Goal: Transaction & Acquisition: Purchase product/service

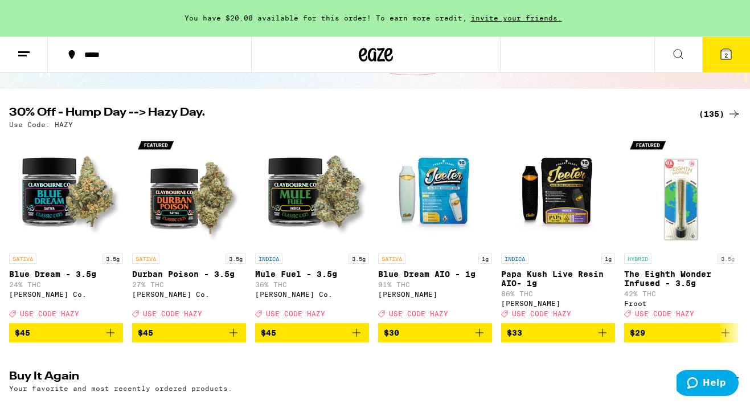
scroll to position [132, 0]
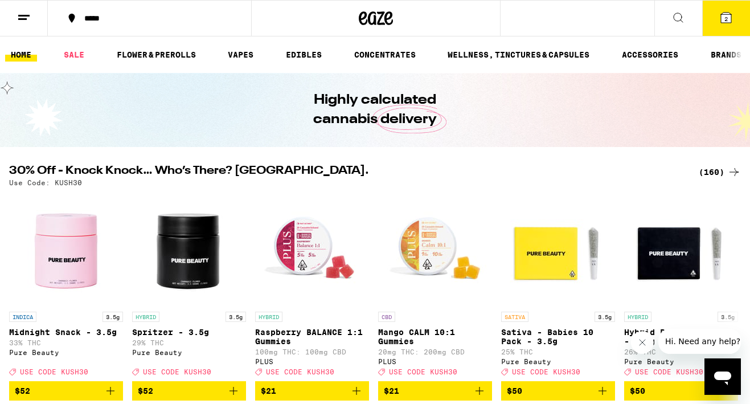
click at [730, 27] on button "2" at bounding box center [726, 18] width 48 height 35
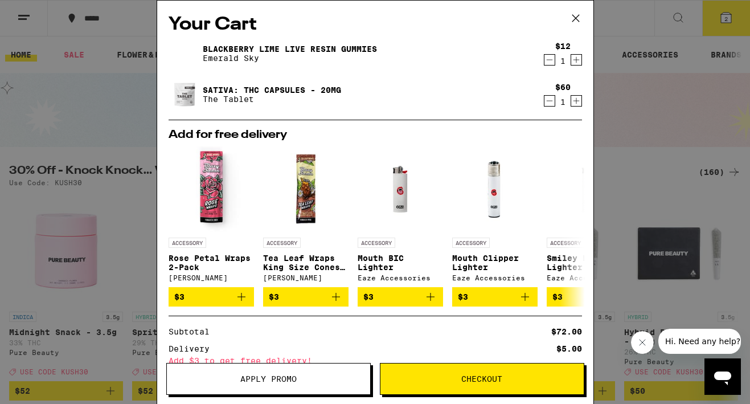
click at [575, 20] on icon at bounding box center [575, 18] width 17 height 17
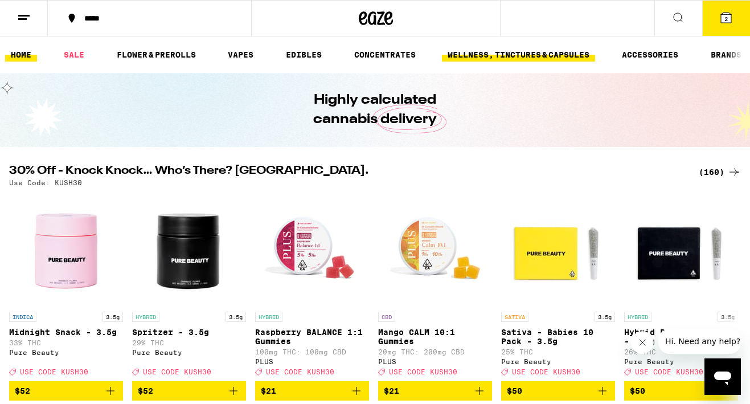
click at [528, 52] on link "WELLNESS, TINCTURES & CAPSULES" at bounding box center [518, 55] width 153 height 14
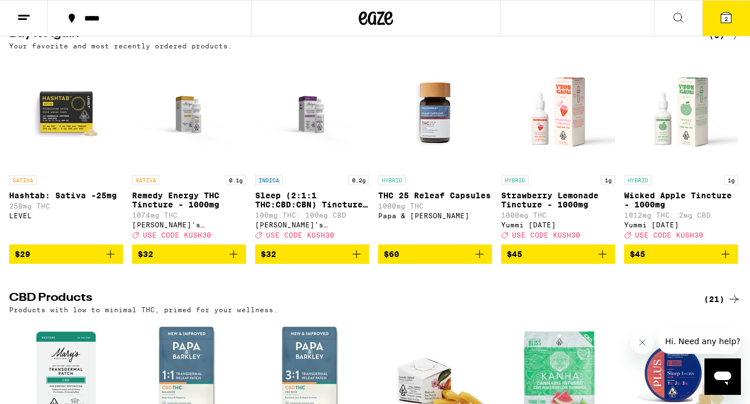
scroll to position [128, 0]
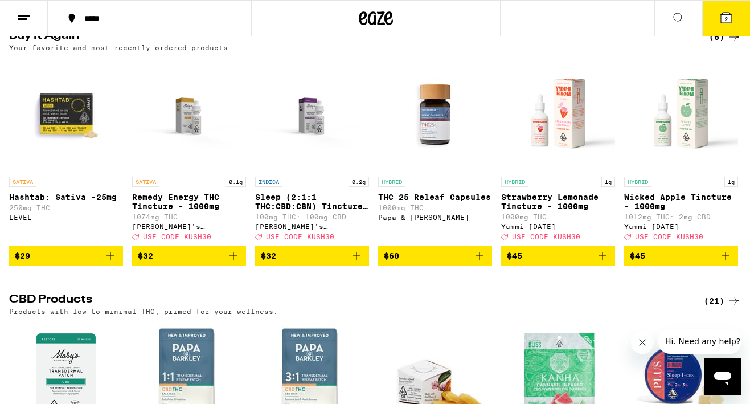
click at [233, 260] on icon "Add to bag" at bounding box center [233, 256] width 8 height 8
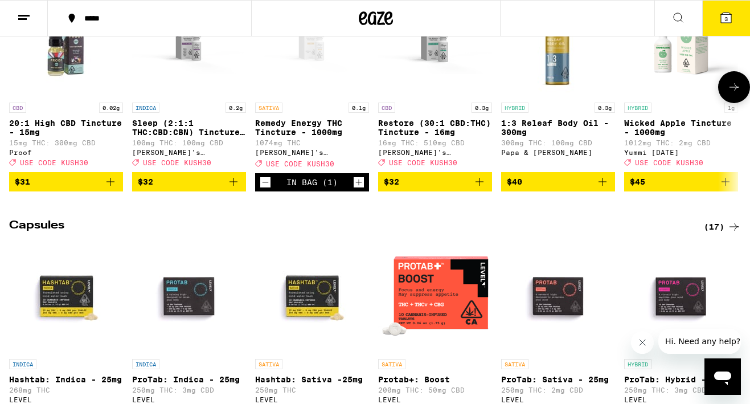
scroll to position [832, 0]
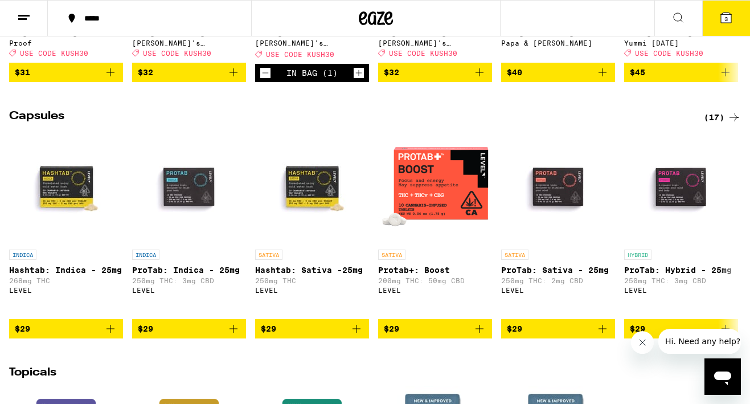
click at [712, 124] on div "(17)" at bounding box center [722, 117] width 37 height 14
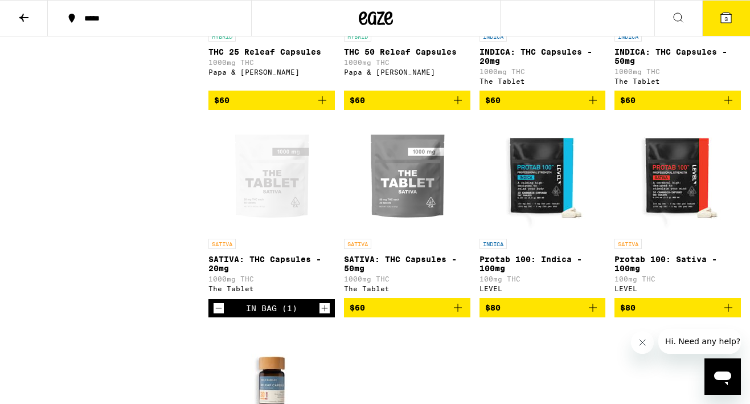
scroll to position [678, 0]
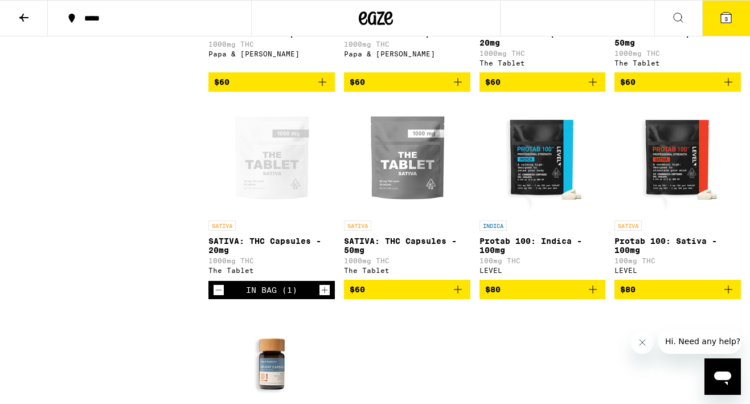
click at [668, 176] on img "Open page for Protab 100: Sativa - 100mg from LEVEL" at bounding box center [678, 158] width 114 height 114
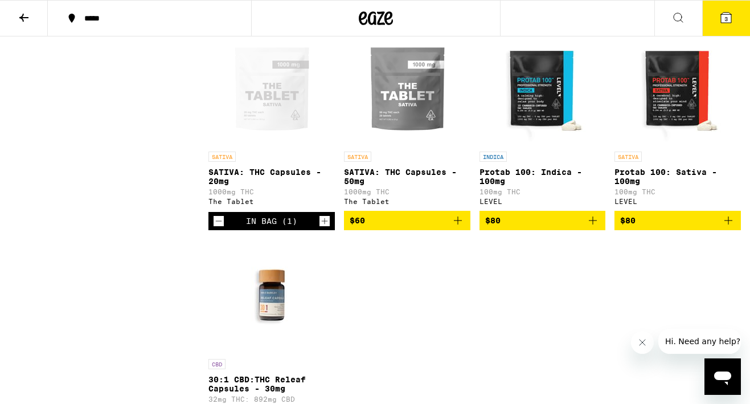
scroll to position [744, 0]
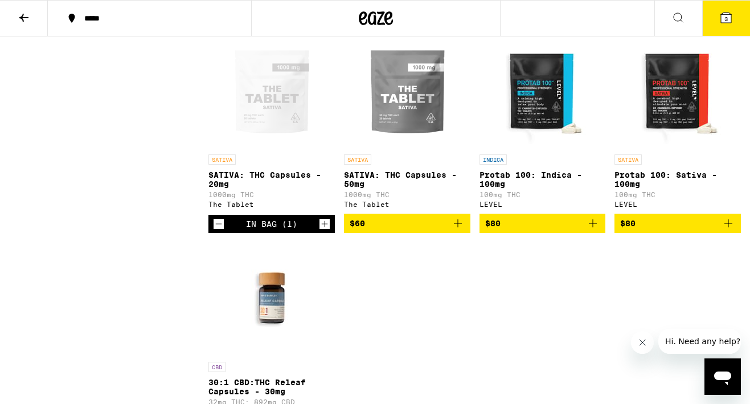
click at [217, 231] on icon "Decrement" at bounding box center [218, 224] width 10 height 14
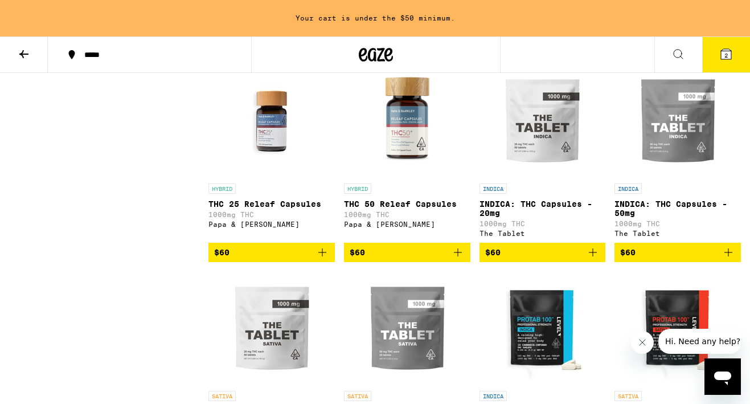
scroll to position [540, 0]
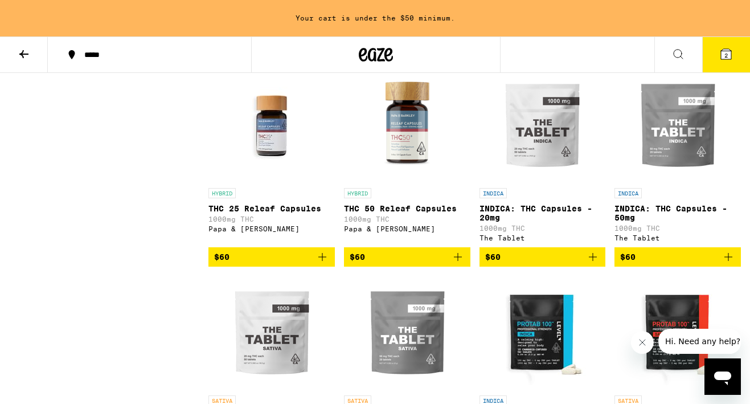
click at [323, 264] on icon "Add to bag" at bounding box center [322, 257] width 14 height 14
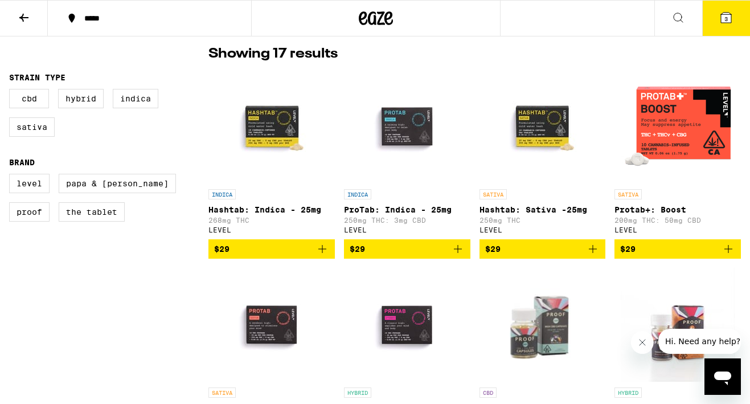
scroll to position [89, 0]
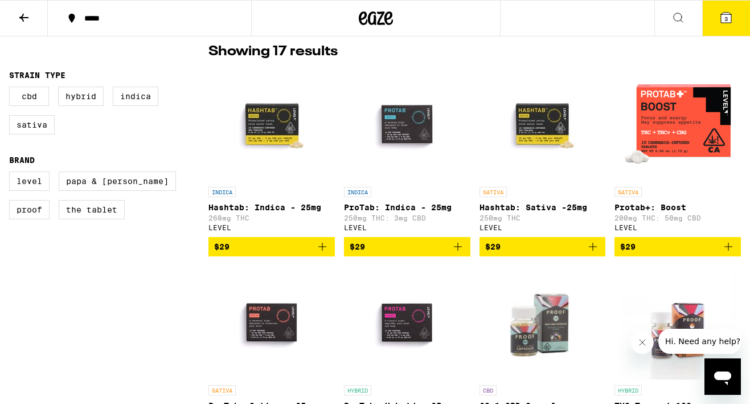
click at [720, 19] on icon at bounding box center [726, 18] width 14 height 14
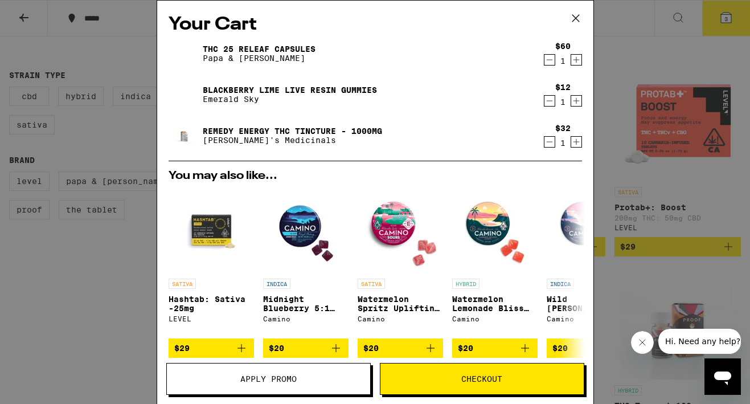
click at [575, 13] on icon at bounding box center [575, 18] width 17 height 17
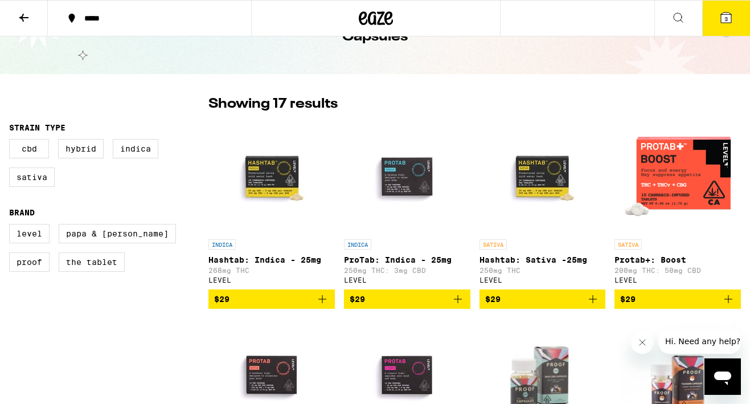
scroll to position [38, 0]
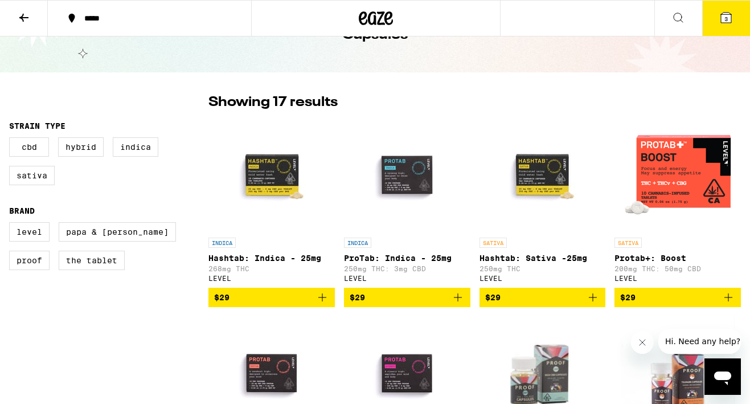
click at [593, 301] on icon "Add to bag" at bounding box center [593, 297] width 14 height 14
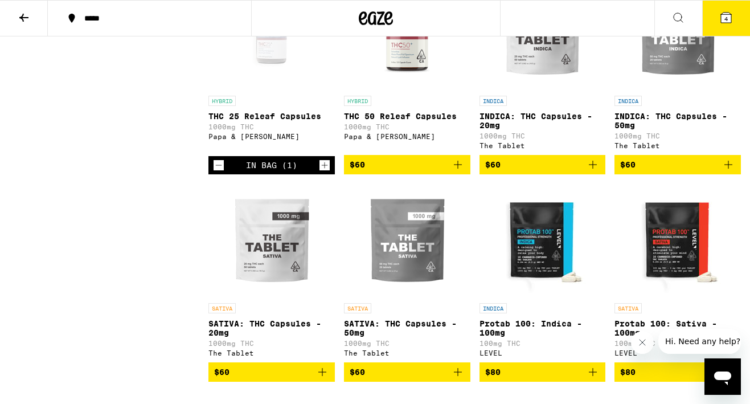
scroll to position [624, 0]
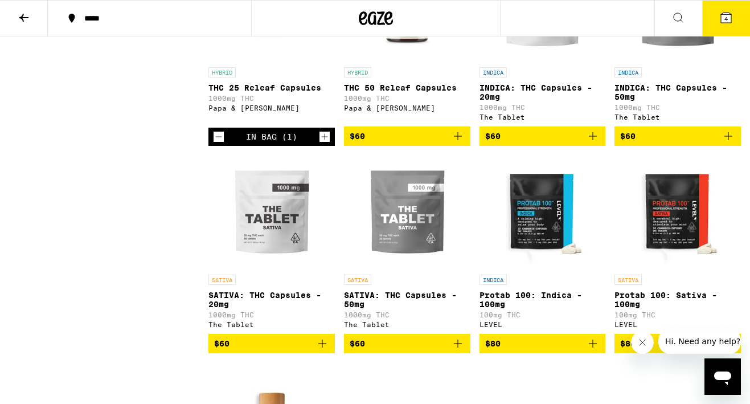
click at [26, 9] on button at bounding box center [24, 19] width 48 height 36
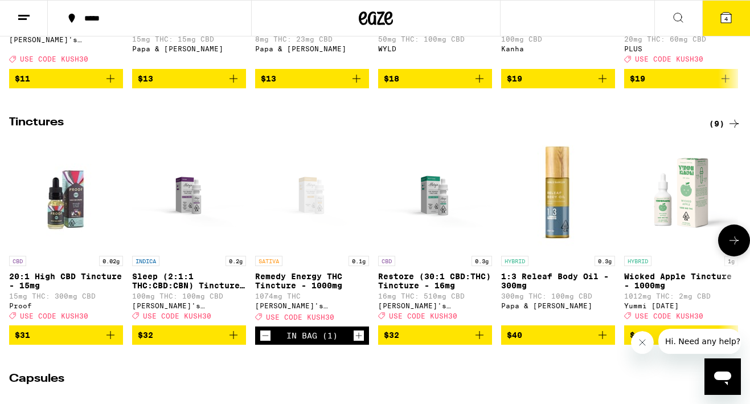
click at [360, 342] on icon "Increment" at bounding box center [359, 335] width 10 height 14
click at [721, 19] on icon at bounding box center [726, 18] width 10 height 10
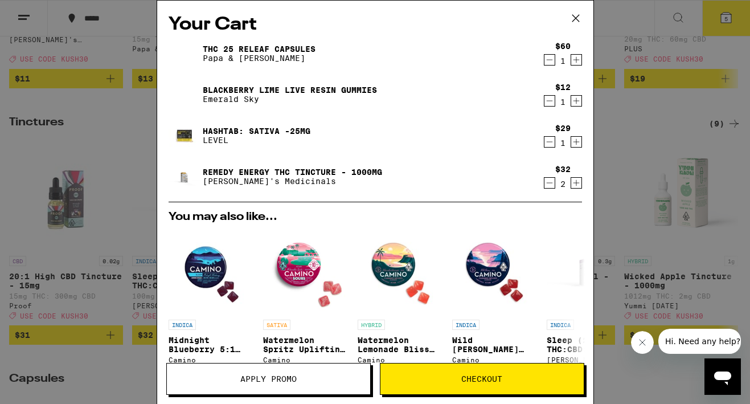
click at [551, 141] on icon "Decrement" at bounding box center [549, 142] width 10 height 14
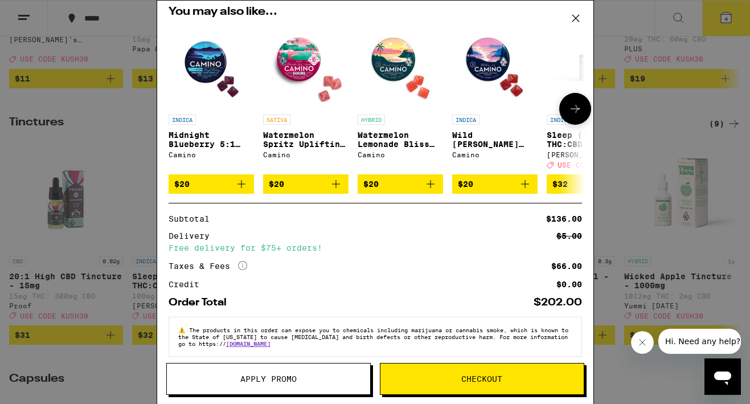
scroll to position [179, 0]
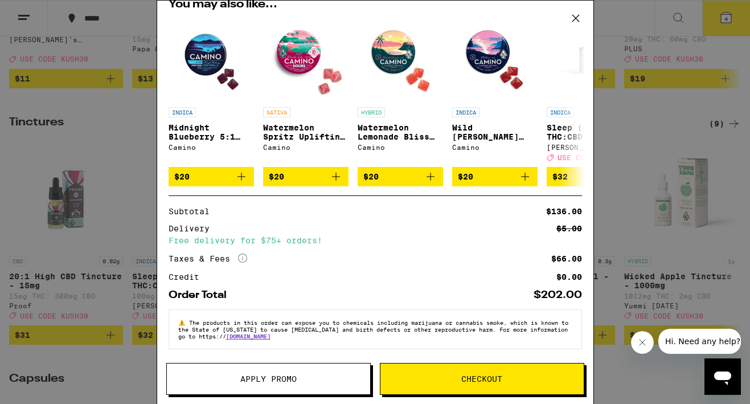
click at [314, 388] on button "Apply Promo" at bounding box center [268, 379] width 204 height 32
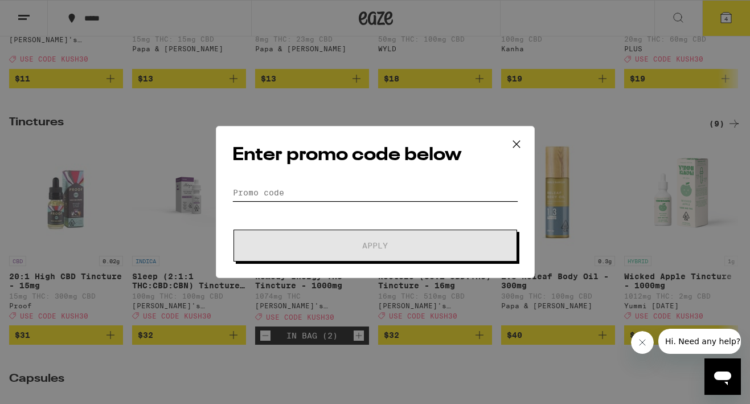
click at [361, 188] on input "Promo Code" at bounding box center [375, 192] width 286 height 17
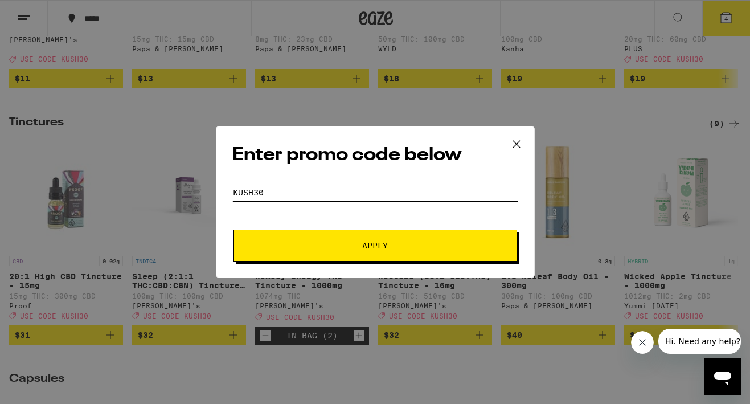
type input "kush30"
click at [390, 243] on span "Apply" at bounding box center [375, 245] width 205 height 8
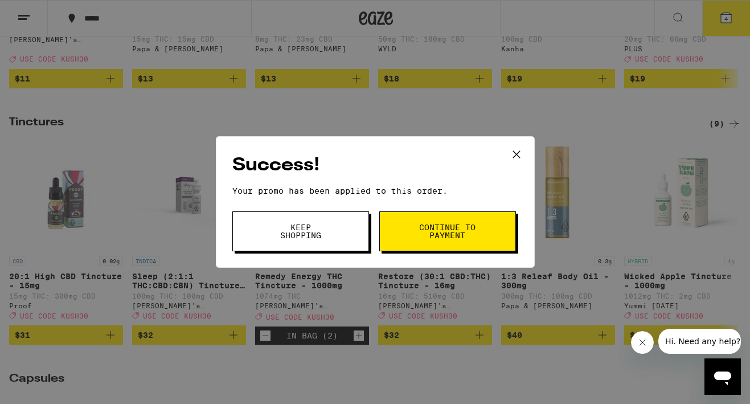
click at [339, 232] on button "Keep Shopping" at bounding box center [300, 231] width 137 height 40
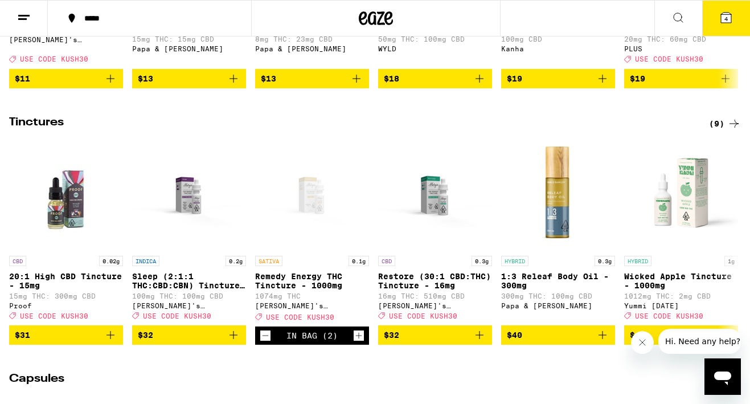
click at [722, 20] on icon at bounding box center [726, 18] width 10 height 10
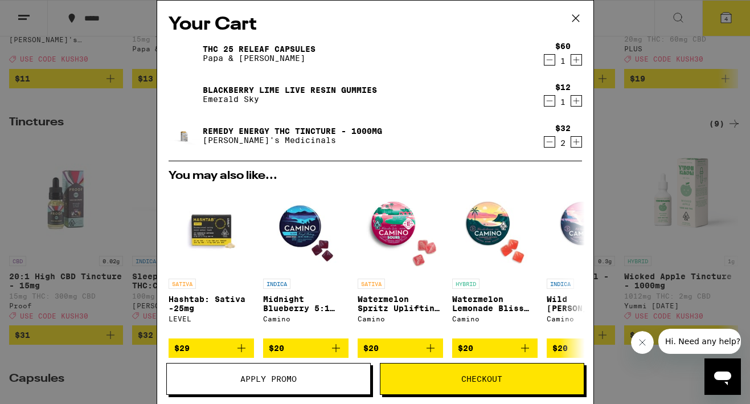
click at [578, 16] on icon at bounding box center [575, 18] width 17 height 17
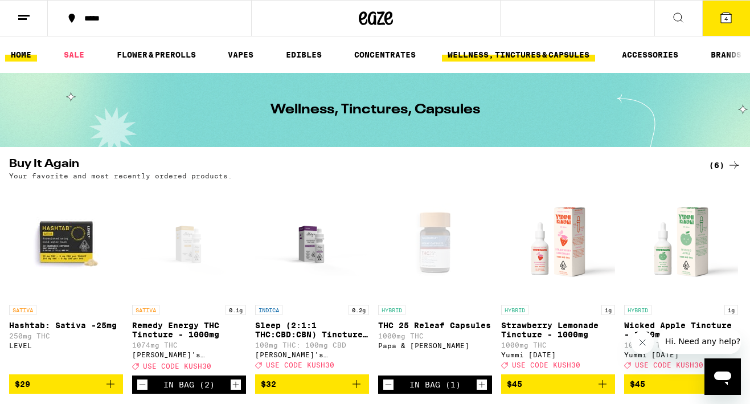
click at [20, 55] on link "HOME" at bounding box center [21, 55] width 32 height 14
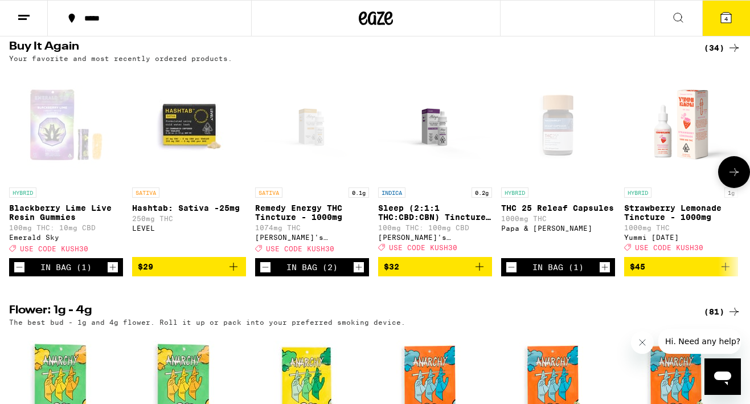
scroll to position [905, 0]
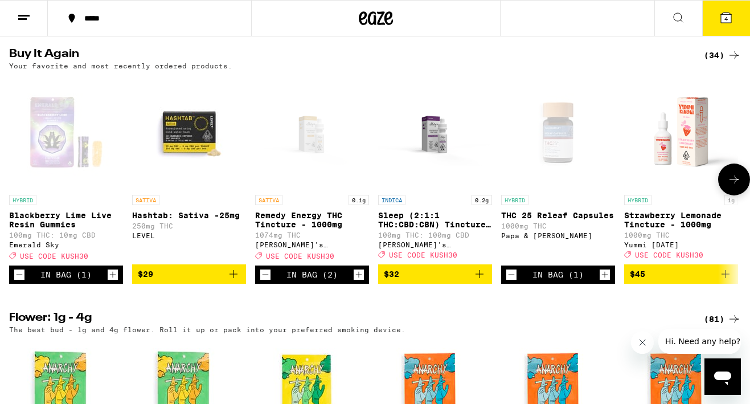
click at [232, 281] on icon "Add to bag" at bounding box center [234, 274] width 14 height 14
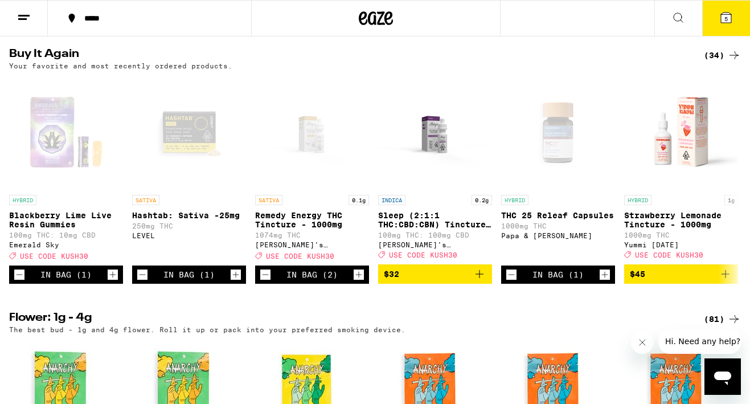
click at [726, 14] on icon at bounding box center [726, 18] width 10 height 10
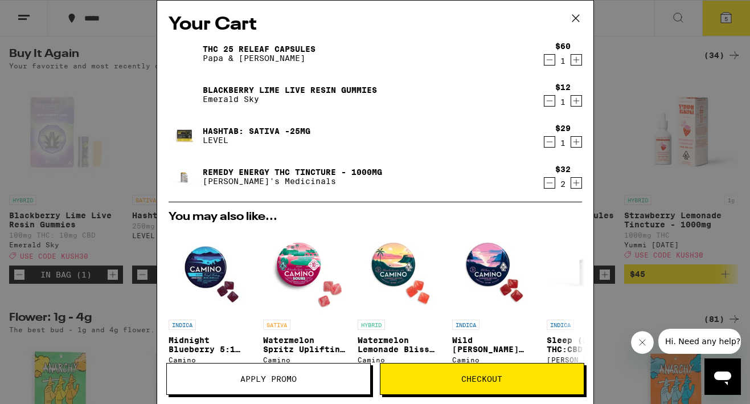
click at [577, 103] on icon "Increment" at bounding box center [576, 101] width 10 height 14
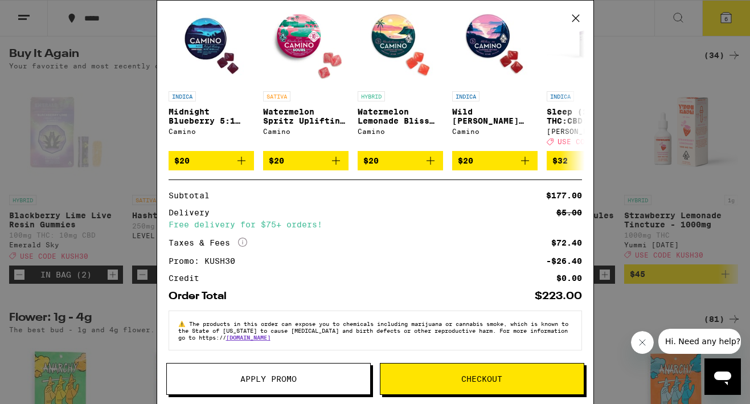
scroll to position [237, 0]
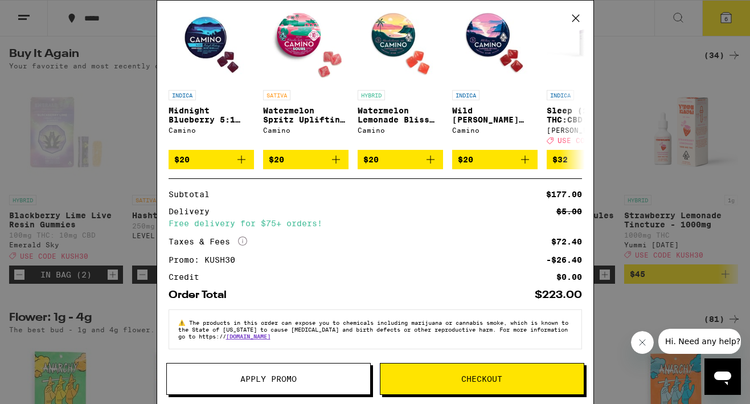
click at [443, 383] on button "Checkout" at bounding box center [482, 379] width 204 height 32
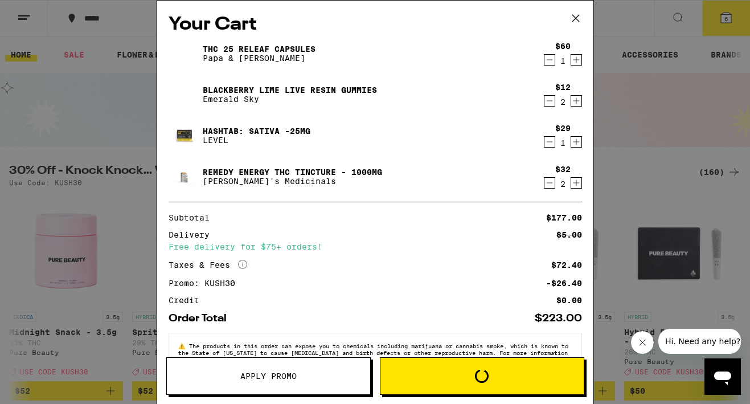
click at [573, 17] on icon at bounding box center [575, 18] width 17 height 17
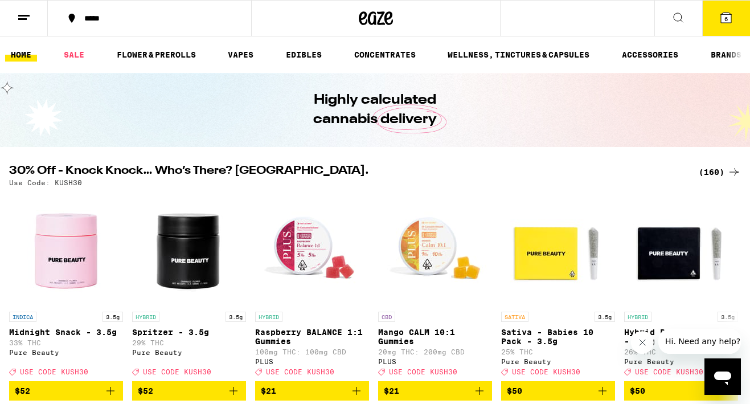
click at [24, 15] on line at bounding box center [23, 15] width 11 height 0
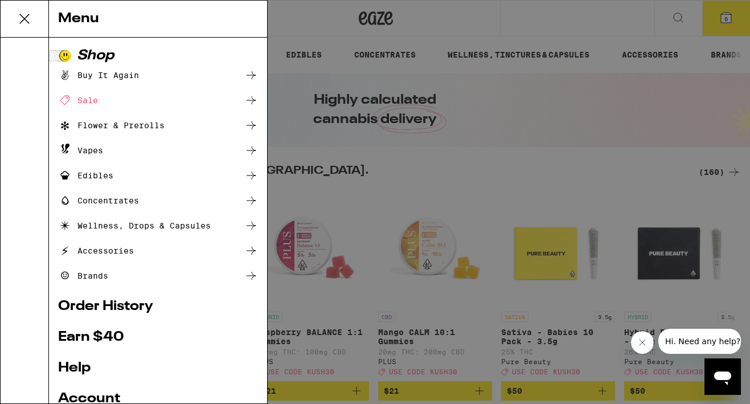
click at [101, 305] on link "Order History" at bounding box center [158, 306] width 200 height 14
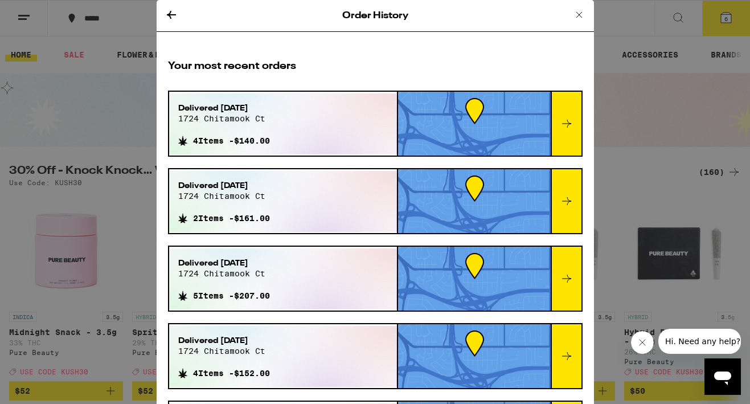
click at [171, 13] on icon at bounding box center [172, 15] width 14 height 14
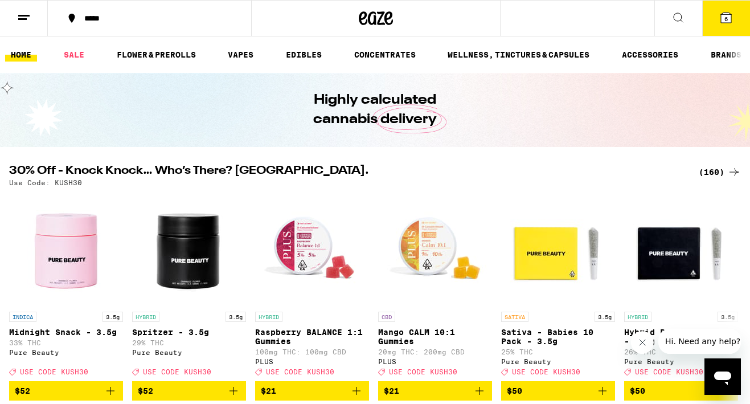
click at [728, 18] on icon at bounding box center [726, 18] width 10 height 10
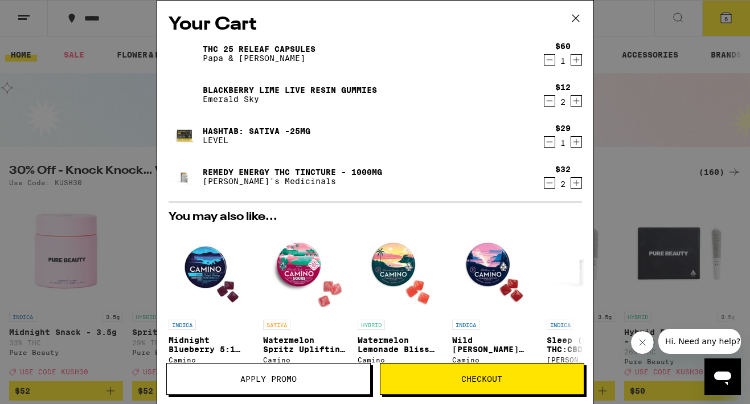
click at [472, 380] on span "Checkout" at bounding box center [481, 379] width 41 height 8
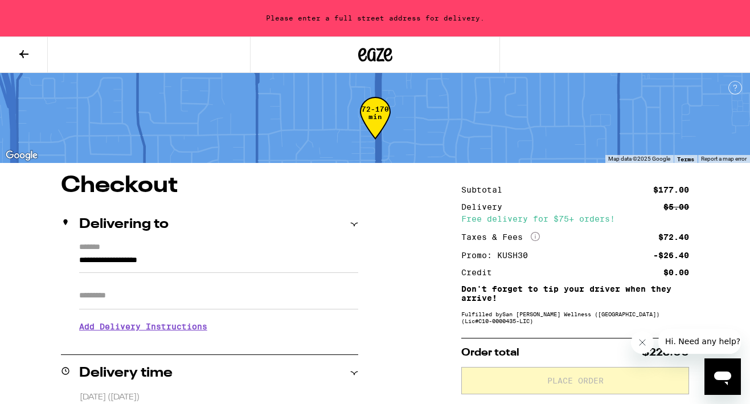
scroll to position [68, 0]
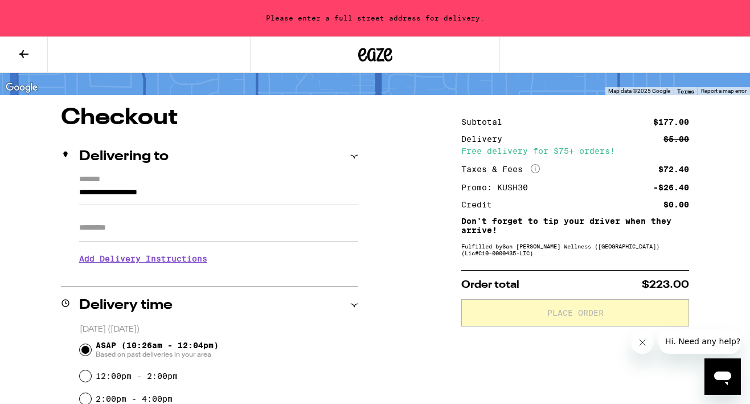
click at [183, 192] on input "**********" at bounding box center [218, 195] width 279 height 19
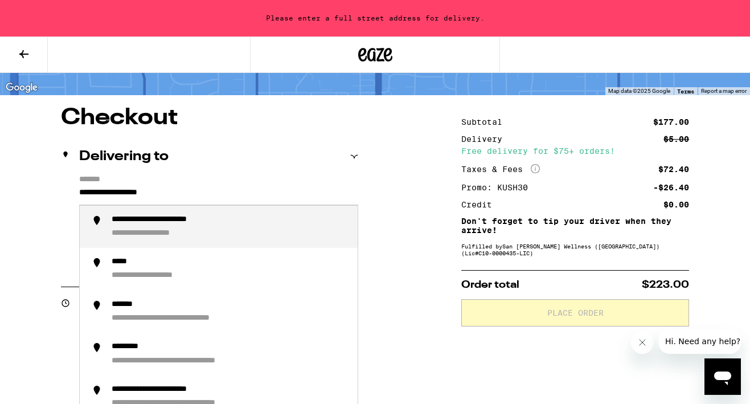
drag, startPoint x: 195, startPoint y: 194, endPoint x: 63, endPoint y: 190, distance: 132.1
click at [63, 190] on div "**********" at bounding box center [209, 224] width 297 height 98
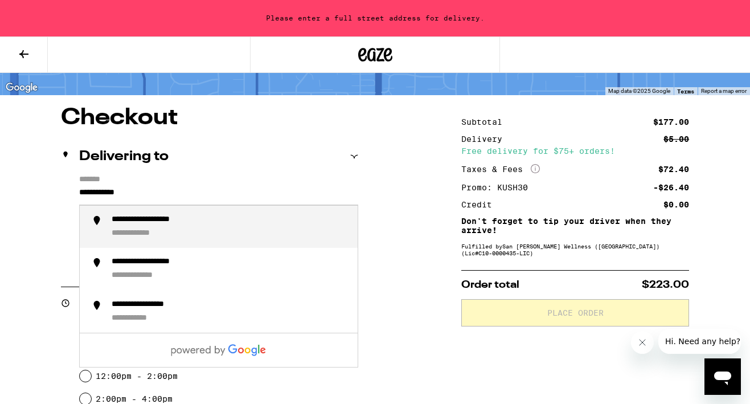
click at [150, 225] on div "**********" at bounding box center [163, 220] width 103 height 11
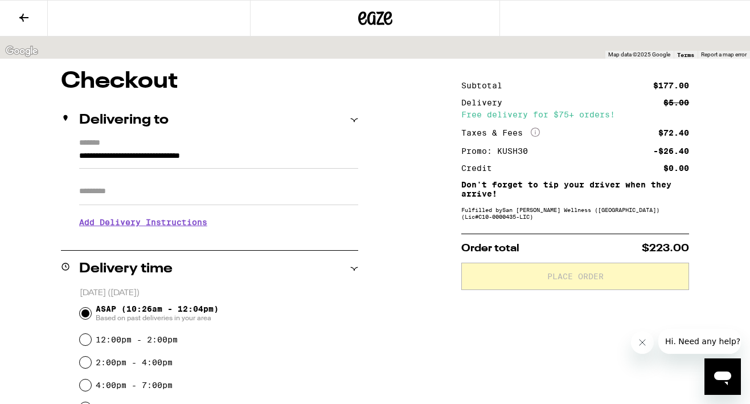
type input "**********"
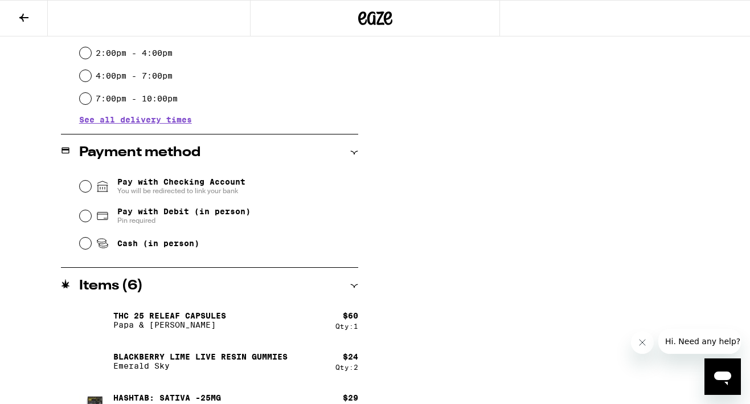
scroll to position [387, 0]
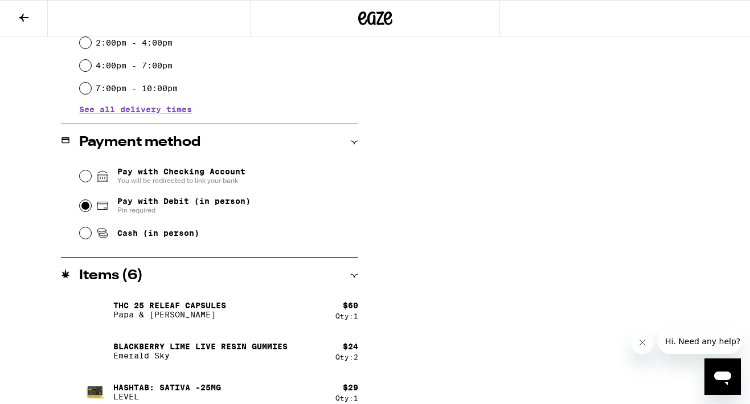
click at [84, 204] on input "Pay with Debit (in person) Pin required" at bounding box center [85, 205] width 11 height 11
radio input "true"
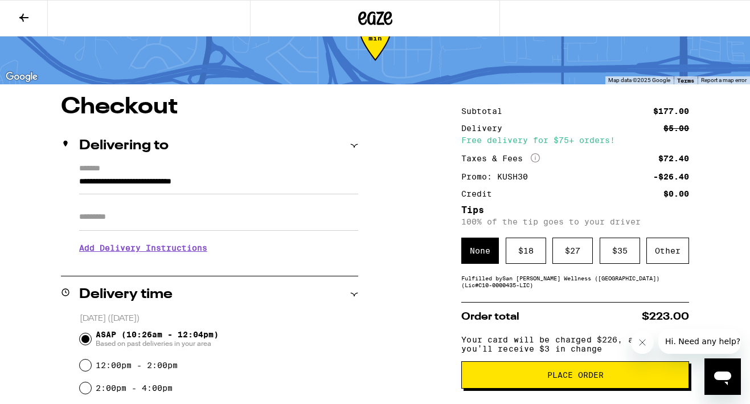
scroll to position [28, 0]
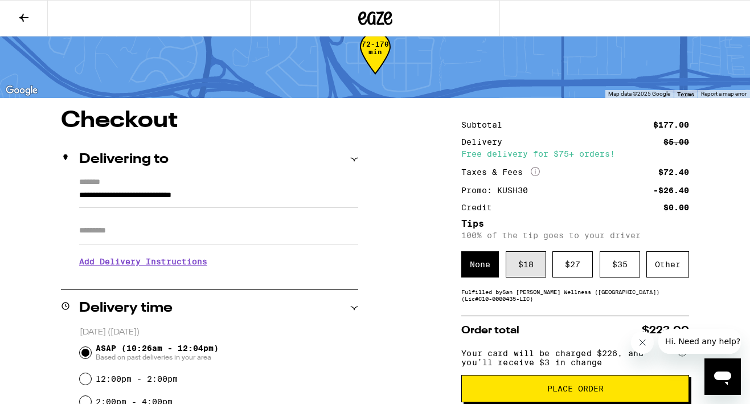
click at [531, 268] on div "$ 18" at bounding box center [526, 264] width 40 height 26
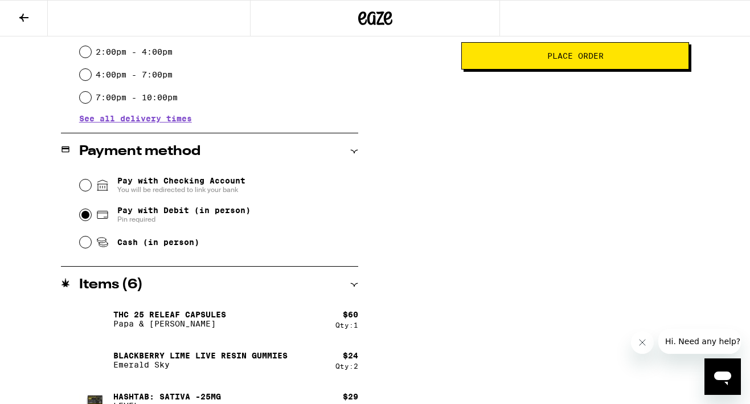
scroll to position [442, 0]
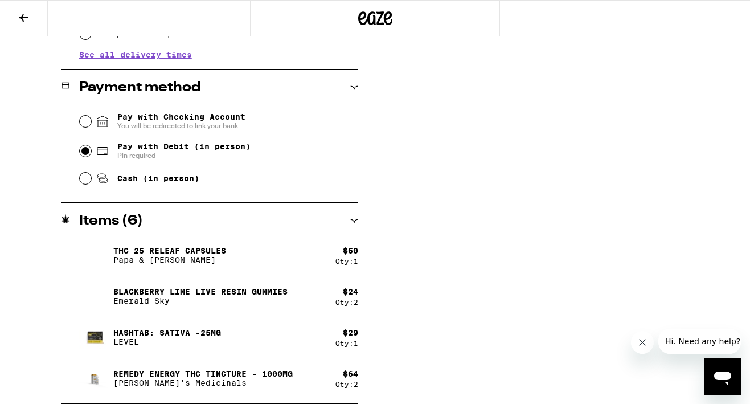
click at [175, 288] on p "Blackberry Lime Live Resin Gummies" at bounding box center [200, 291] width 174 height 9
click at [331, 218] on div "Items ( 6 )" at bounding box center [209, 221] width 297 height 14
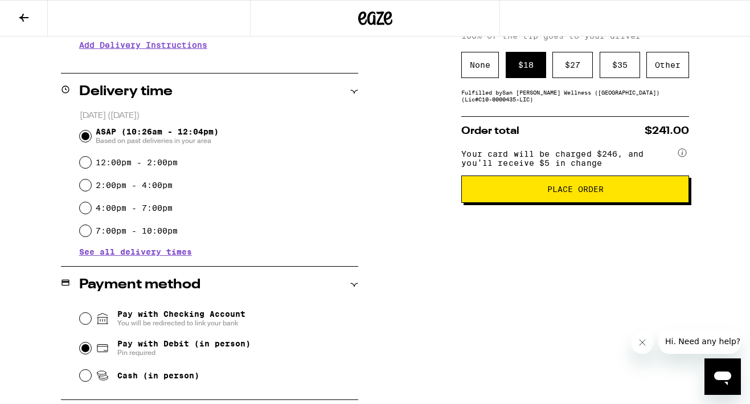
scroll to position [278, 0]
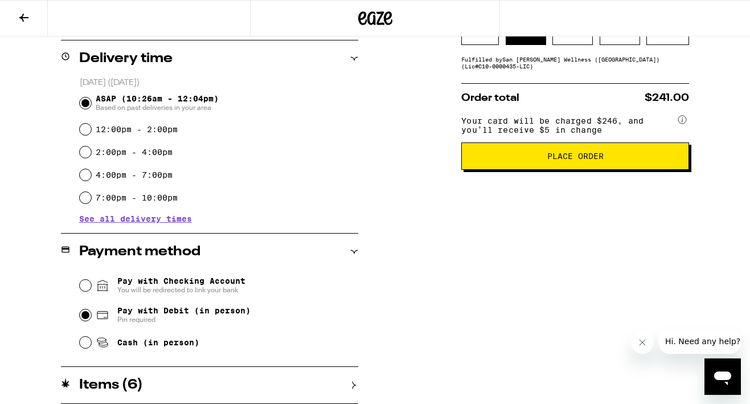
click at [321, 388] on div "Items ( 6 )" at bounding box center [209, 385] width 297 height 14
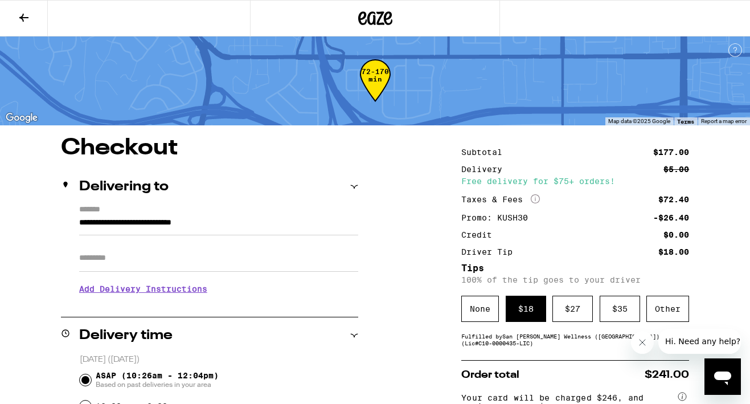
scroll to position [0, 0]
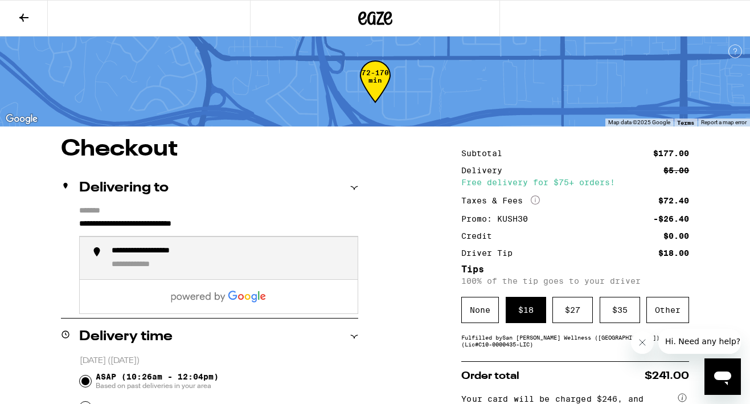
click at [265, 232] on input "**********" at bounding box center [218, 226] width 279 height 19
click at [223, 254] on div "**********" at bounding box center [230, 258] width 237 height 24
type input "**********"
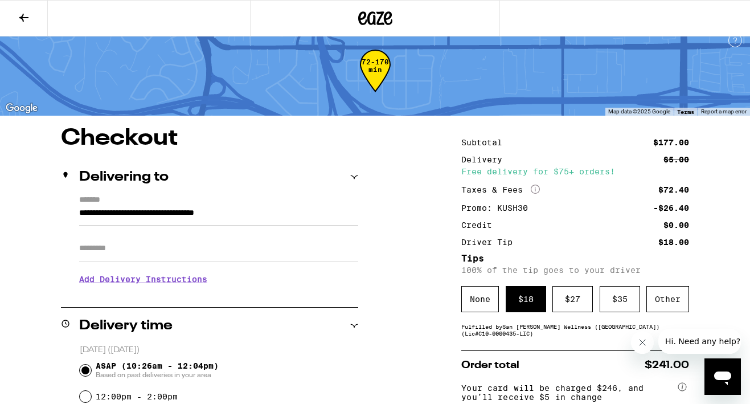
scroll to position [15, 0]
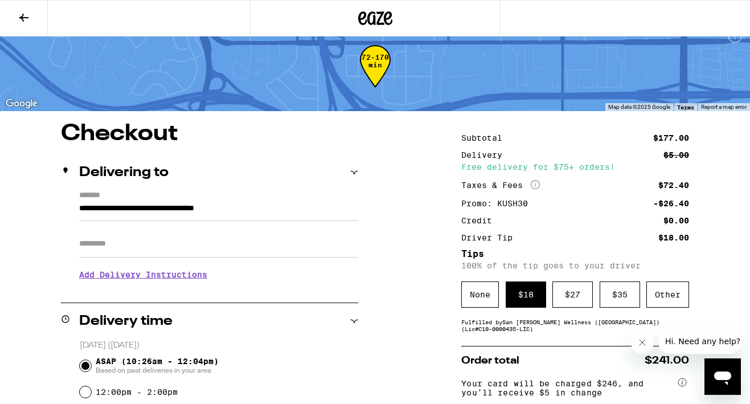
click at [175, 279] on h3 "Add Delivery Instructions" at bounding box center [218, 274] width 279 height 26
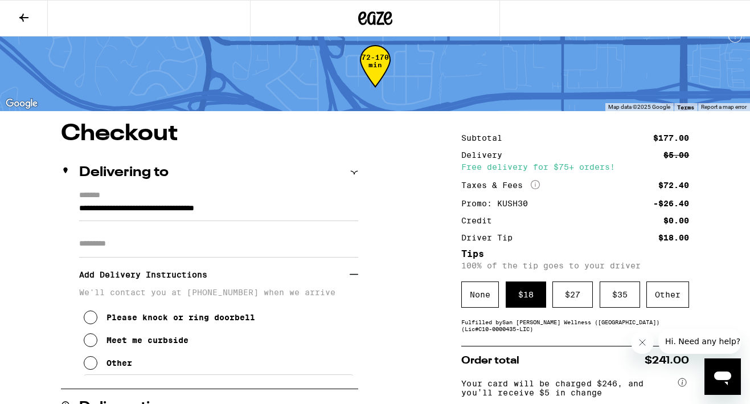
click at [89, 347] on icon at bounding box center [91, 340] width 14 height 14
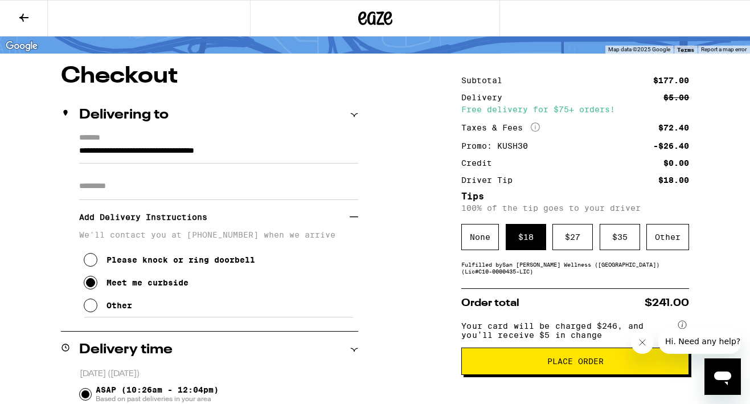
scroll to position [71, 0]
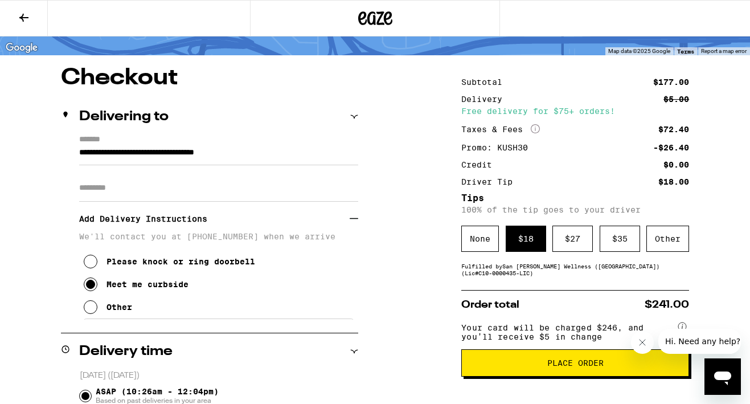
click at [508, 367] on span "Place Order" at bounding box center [575, 363] width 208 height 8
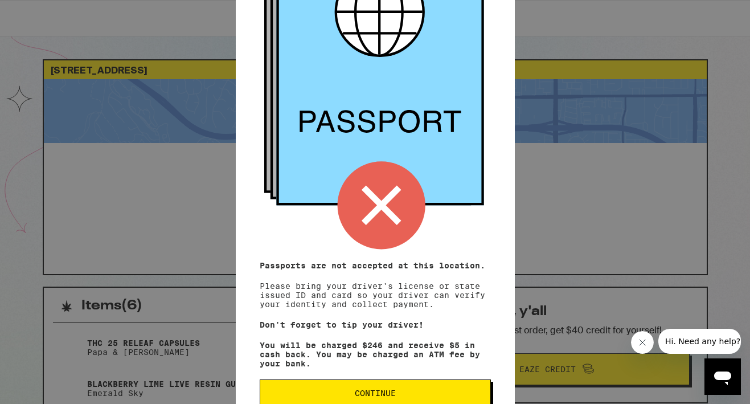
scroll to position [135, 0]
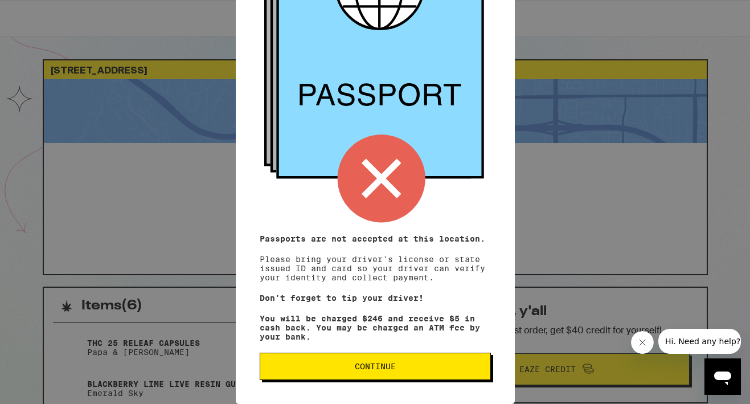
click at [432, 368] on span "Continue" at bounding box center [375, 366] width 212 height 8
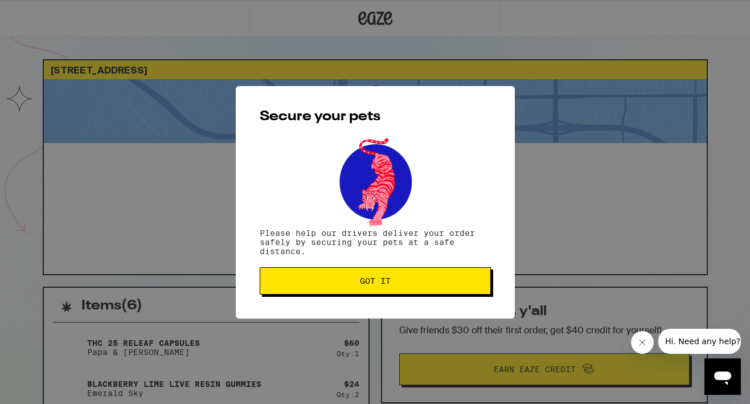
click at [380, 265] on div "Secure your pets Please help our drivers deliver your order safely by securing …" at bounding box center [375, 202] width 279 height 232
click at [381, 281] on span "Got it" at bounding box center [375, 281] width 31 height 8
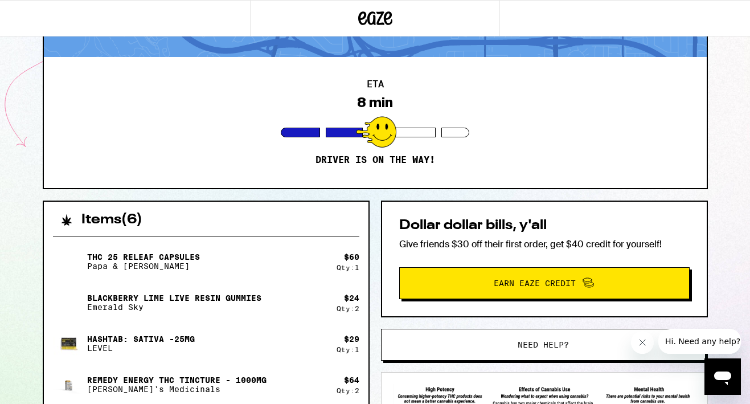
scroll to position [87, 0]
